Goal: Information Seeking & Learning: Learn about a topic

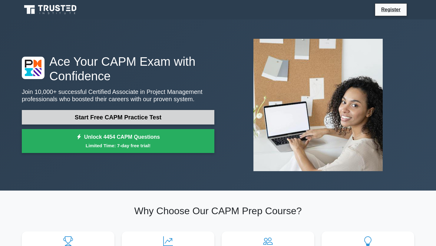
click at [136, 116] on link "Start Free CAPM Practice Test" at bounding box center [118, 117] width 192 height 15
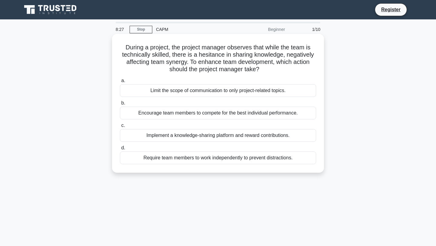
click at [268, 137] on div "Implement a knowledge-sharing platform and reward contributions." at bounding box center [218, 135] width 196 height 13
click at [120, 127] on input "c. Implement a knowledge-sharing platform and reward contributions." at bounding box center [120, 125] width 0 height 4
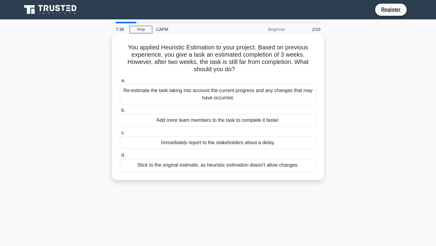
click at [205, 143] on div "Immediately report to the stakeholders about a delay." at bounding box center [218, 142] width 196 height 13
click at [120, 135] on input "c. Immediately report to the stakeholders about a delay." at bounding box center [120, 133] width 0 height 4
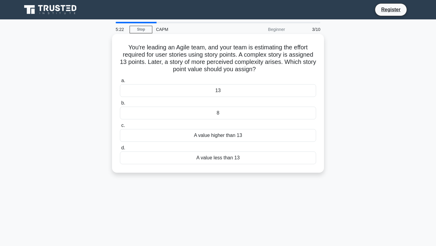
click at [222, 92] on div "13" at bounding box center [218, 90] width 196 height 13
click at [120, 83] on input "a. 13" at bounding box center [120, 81] width 0 height 4
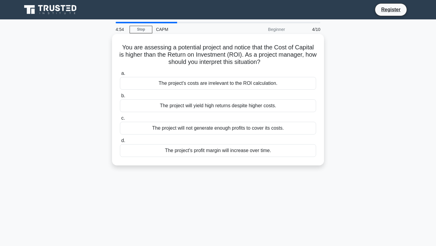
click at [247, 128] on div "The project will not generate enough profits to cover its costs." at bounding box center [218, 128] width 196 height 13
click at [120, 120] on input "c. The project will not generate enough profits to cover its costs." at bounding box center [120, 118] width 0 height 4
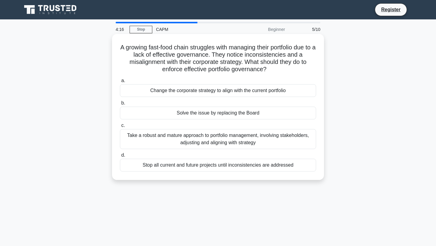
click at [269, 94] on div "Change the corporate strategy to align with the current portfolio" at bounding box center [218, 90] width 196 height 13
click at [120, 83] on input "a. Change the corporate strategy to align with the current portfolio" at bounding box center [120, 81] width 0 height 4
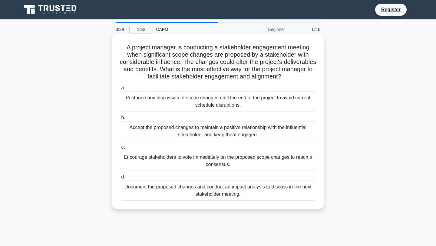
click at [262, 187] on div "Document the proposed changes and conduct an impact analysis to discuss in the …" at bounding box center [218, 190] width 196 height 20
click at [120, 179] on input "d. Document the proposed changes and conduct an impact analysis to discuss in t…" at bounding box center [120, 177] width 0 height 4
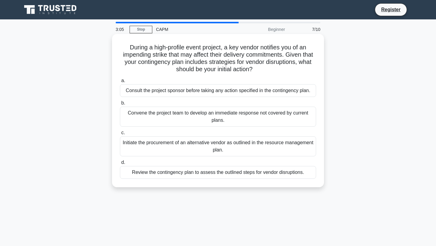
click at [252, 147] on div "Initiate the procurement of an alternative vendor as outlined in the resource m…" at bounding box center [218, 146] width 196 height 20
click at [120, 135] on input "c. Initiate the procurement of an alternative vendor as outlined in the resourc…" at bounding box center [120, 133] width 0 height 4
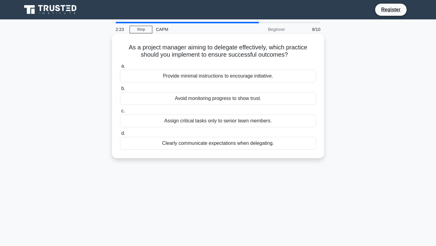
click at [238, 99] on div "Avoid monitoring progress to show trust." at bounding box center [218, 98] width 196 height 13
click at [120, 90] on input "b. Avoid monitoring progress to show trust." at bounding box center [120, 89] width 0 height 4
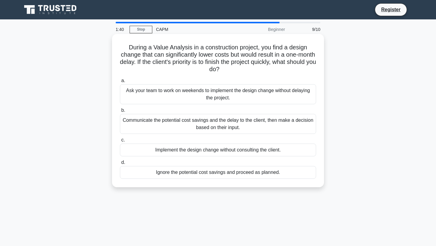
click at [238, 123] on div "Communicate the potential cost savings and the delay to the client, then make a…" at bounding box center [218, 124] width 196 height 20
click at [120, 112] on input "b. Communicate the potential cost savings and the delay to the client, then mak…" at bounding box center [120, 110] width 0 height 4
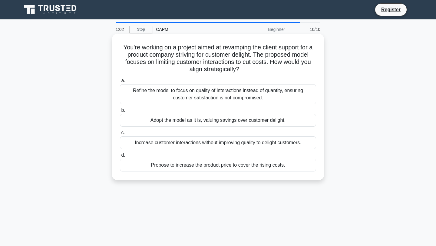
click at [247, 168] on div "Propose to increase the product price to cover the rising costs." at bounding box center [218, 165] width 196 height 13
click at [120, 157] on input "d. Propose to increase the product price to cover the rising costs." at bounding box center [120, 155] width 0 height 4
